Goal: Task Accomplishment & Management: Use online tool/utility

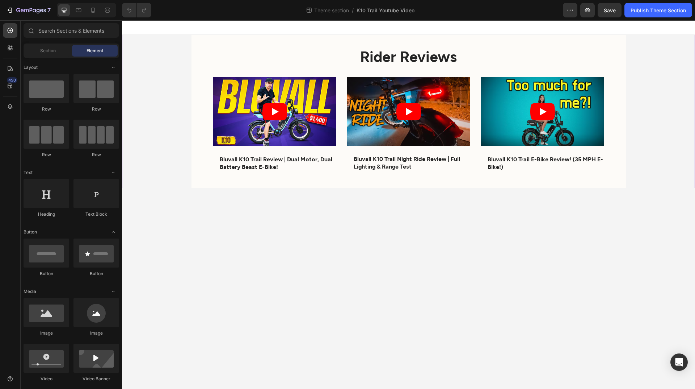
click at [160, 118] on div "Rider Reviews Heading Video Bluvall K10 Trail Review | Dual Motor, Dual Battery…" at bounding box center [408, 111] width 573 height 153
click at [134, 92] on div "Rider Reviews Heading Video Bluvall K10 Trail Review | Dual Motor, Dual Battery…" at bounding box center [408, 111] width 573 height 153
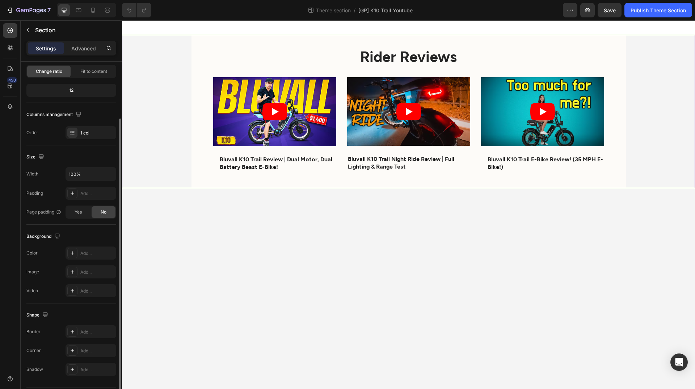
scroll to position [94, 0]
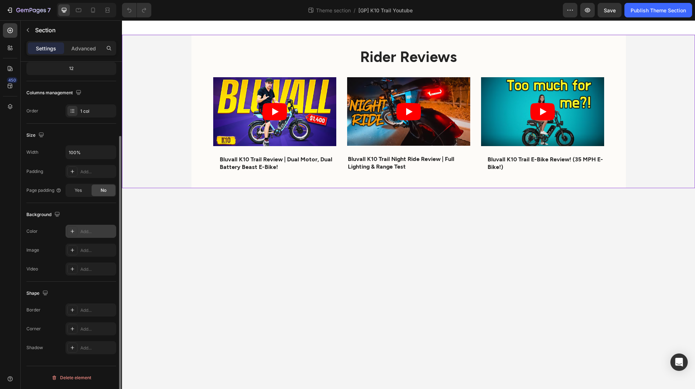
click at [90, 229] on div "Add..." at bounding box center [97, 231] width 34 height 7
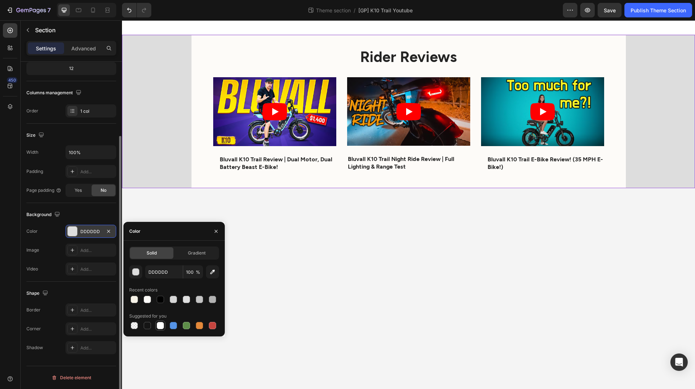
click at [162, 326] on div at bounding box center [160, 325] width 7 height 7
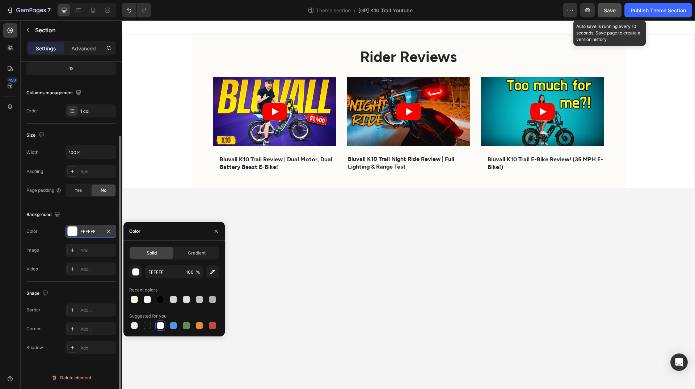
click at [612, 9] on span "Save" at bounding box center [610, 10] width 12 height 6
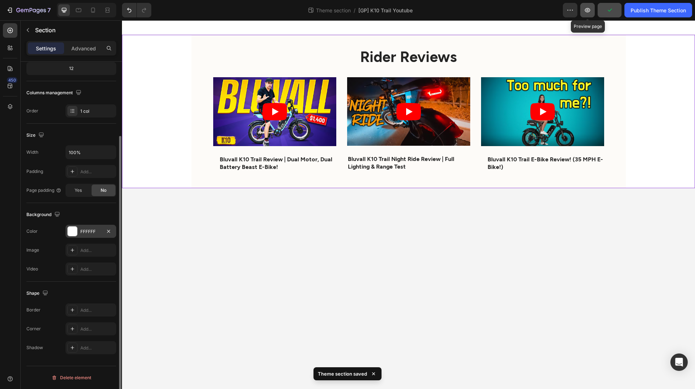
click at [588, 9] on icon "button" at bounding box center [587, 10] width 7 height 7
click at [91, 23] on img at bounding box center [45, 20] width 91 height 6
click at [105, 229] on button "button" at bounding box center [108, 231] width 9 height 9
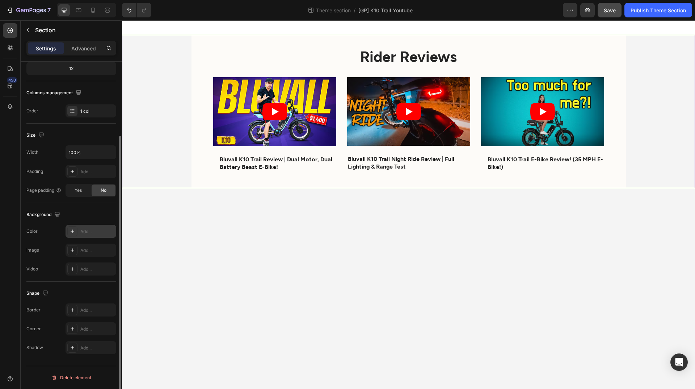
click at [99, 235] on div "Add..." at bounding box center [91, 231] width 51 height 13
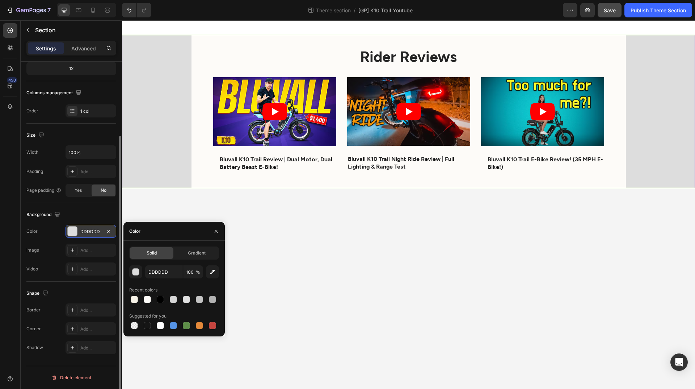
click at [87, 230] on div "DDDDDD" at bounding box center [90, 231] width 21 height 7
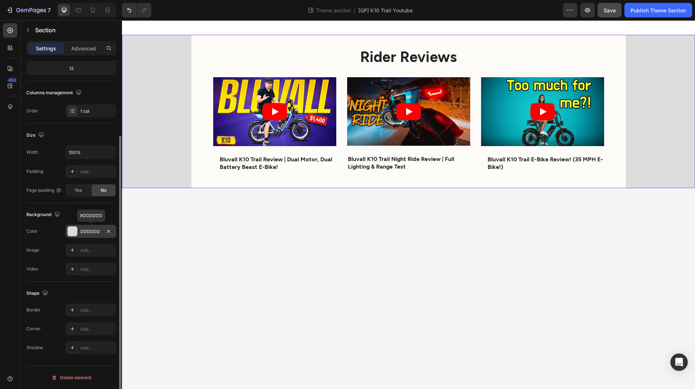
click at [87, 230] on div "DDDDDD" at bounding box center [90, 231] width 21 height 7
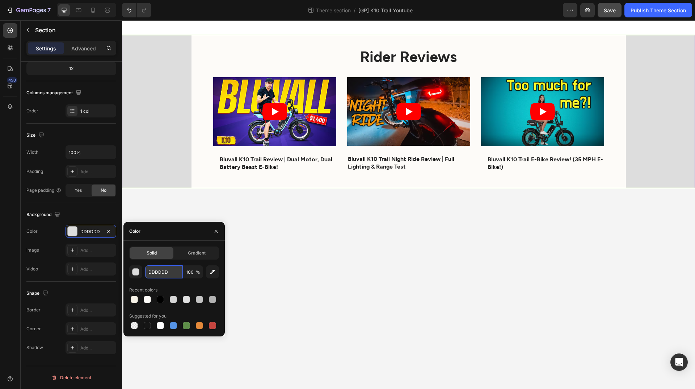
click at [161, 271] on input "DDDDDD" at bounding box center [164, 271] width 38 height 13
paste input "#fdfbf8"
type input "#fdfbf8"
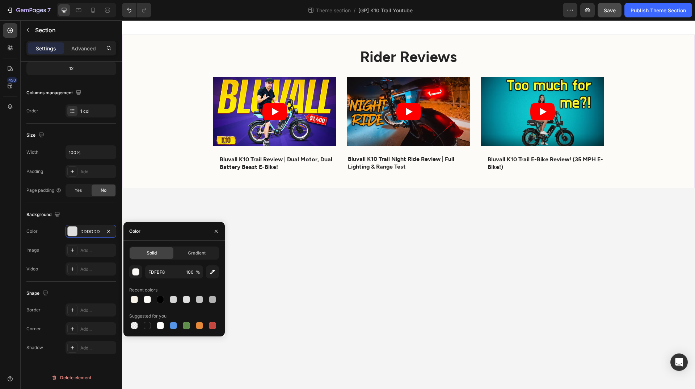
click at [4, 9] on button "X" at bounding box center [2, 4] width 4 height 9
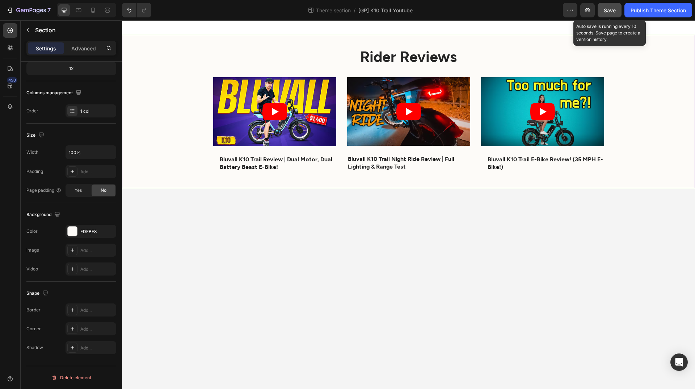
click at [608, 4] on button "Save" at bounding box center [610, 10] width 24 height 14
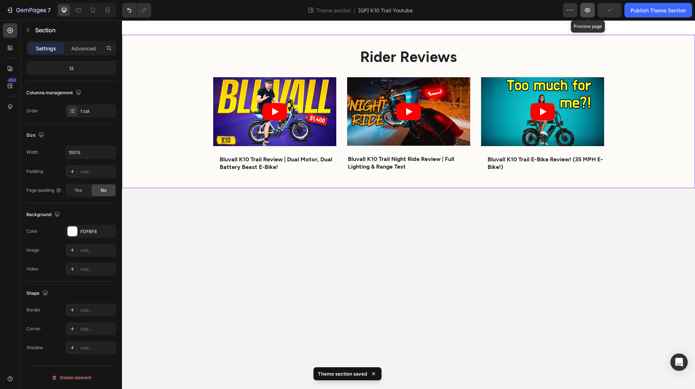
click at [588, 8] on icon "button" at bounding box center [587, 10] width 7 height 7
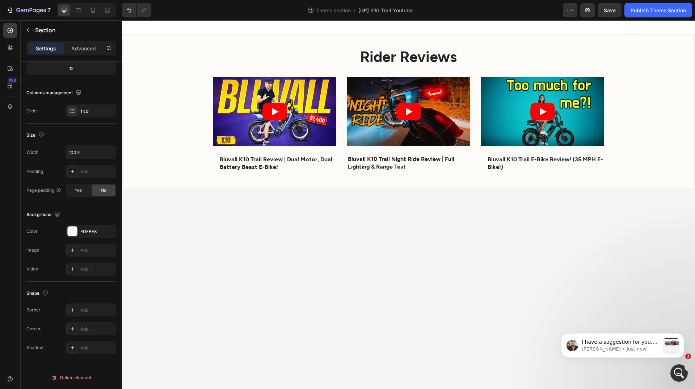
scroll to position [0, 0]
